Goal: Transaction & Acquisition: Purchase product/service

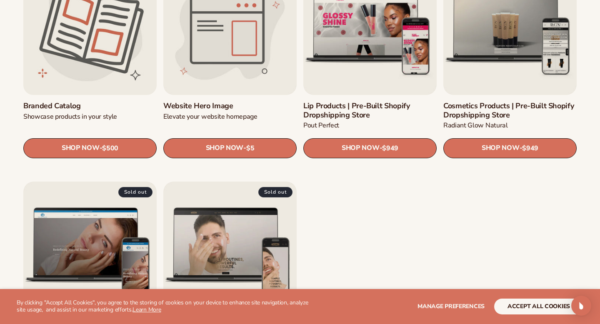
scroll to position [966, 0]
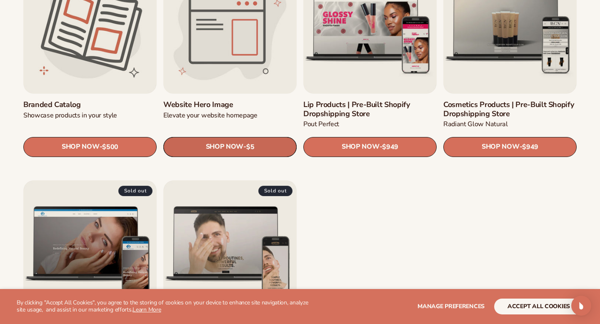
click at [208, 145] on link "SHOP NOW - Regular price $5 Sale price $5 Regular price Unit price / per" at bounding box center [229, 147] width 133 height 20
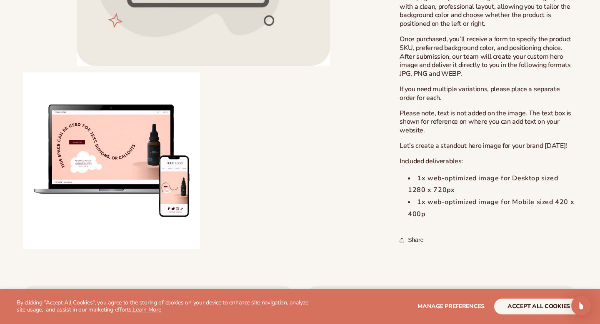
scroll to position [416, 0]
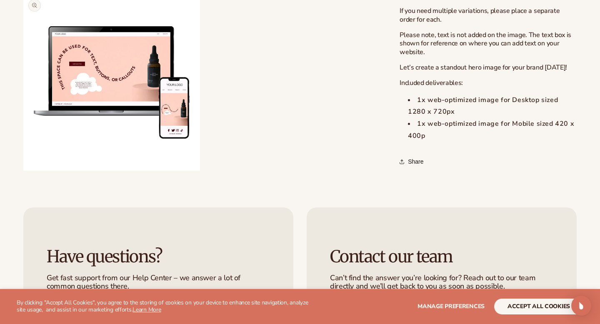
click at [23, 171] on button "Open media 2 in modal" at bounding box center [23, 171] width 0 height 0
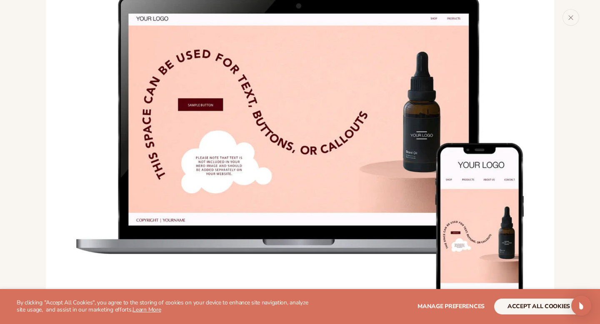
scroll to position [620, 0]
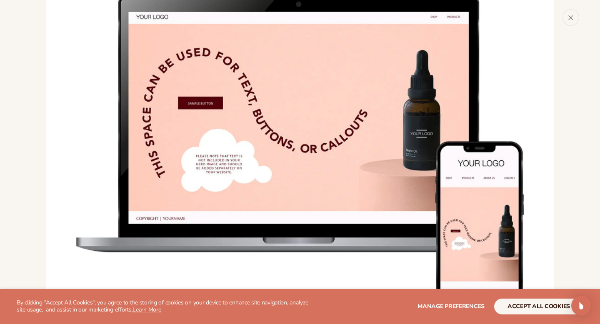
click at [569, 16] on icon "Close" at bounding box center [571, 18] width 6 height 6
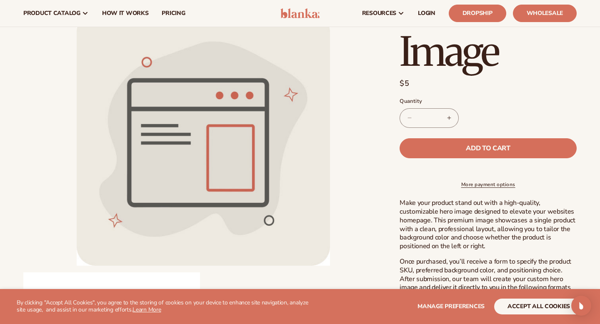
scroll to position [43, 0]
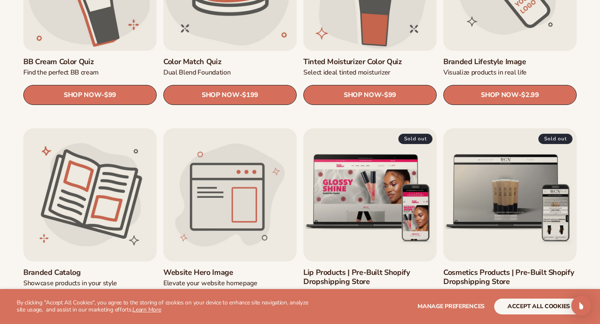
scroll to position [823, 0]
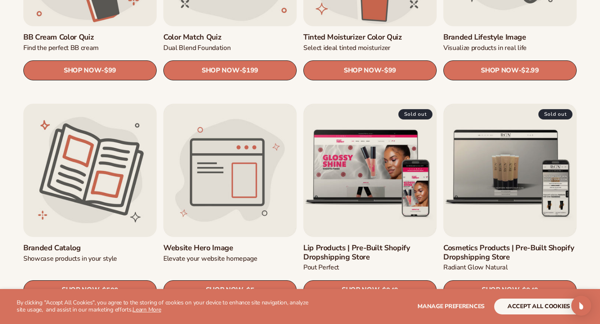
click at [129, 244] on link "Branded catalog" at bounding box center [89, 248] width 133 height 9
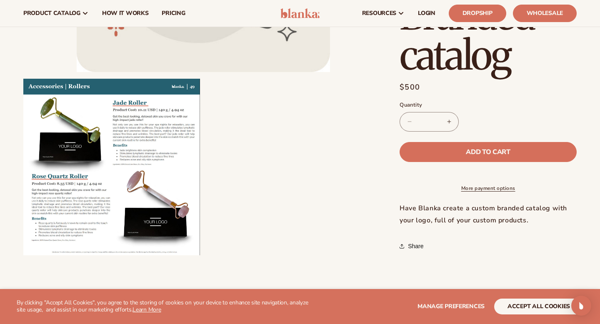
scroll to position [235, 0]
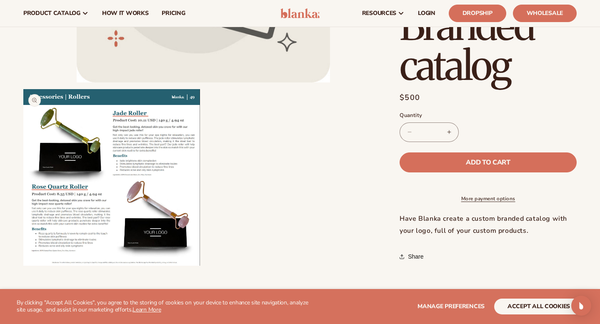
click at [23, 266] on button "Open media 2 in modal" at bounding box center [23, 266] width 0 height 0
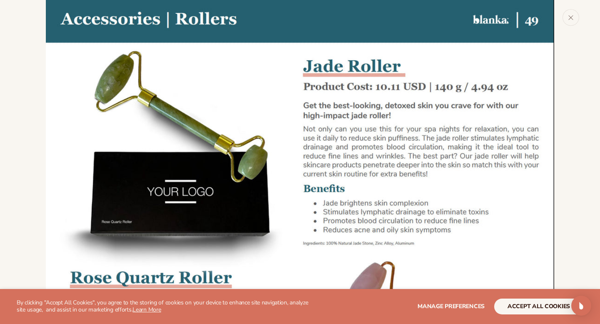
scroll to position [526, 0]
